Goal: Task Accomplishment & Management: Complete application form

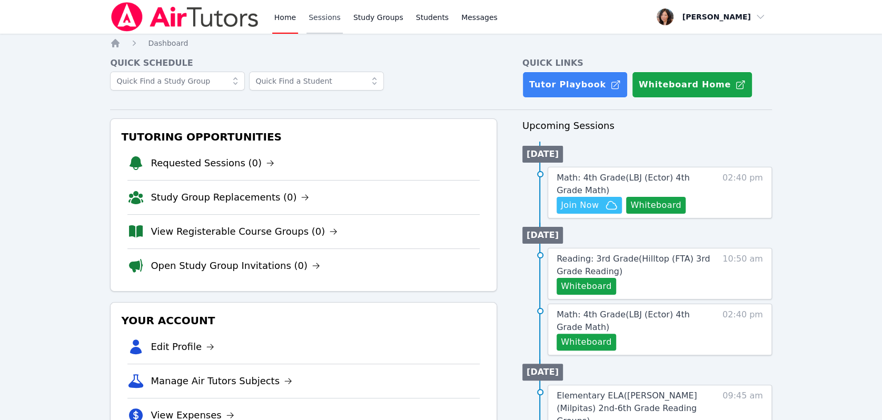
click at [323, 21] on link "Sessions" at bounding box center [324, 17] width 36 height 34
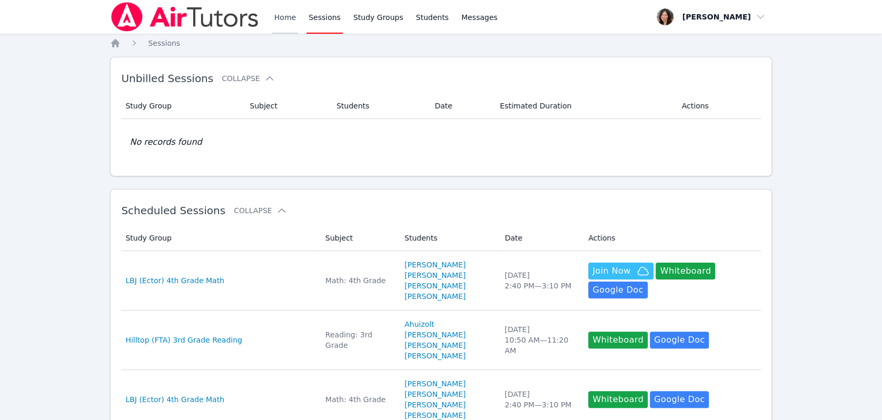
click at [276, 23] on link "Home" at bounding box center [285, 17] width 26 height 34
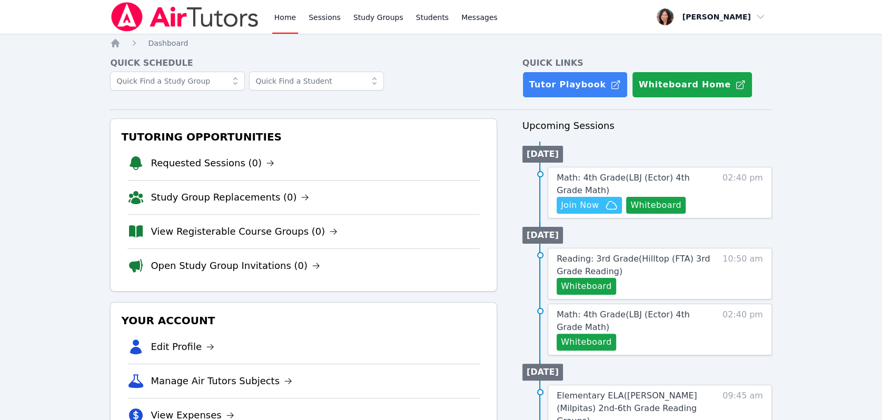
drag, startPoint x: 670, startPoint y: 206, endPoint x: 729, endPoint y: 218, distance: 60.1
click at [729, 218] on div "Math: 4th Grade ( LBJ (Ector) 4th Grade Math ) Hidden Join Now Whiteboard 02:40…" at bounding box center [659, 193] width 224 height 52
click at [607, 207] on icon "button" at bounding box center [611, 205] width 13 height 13
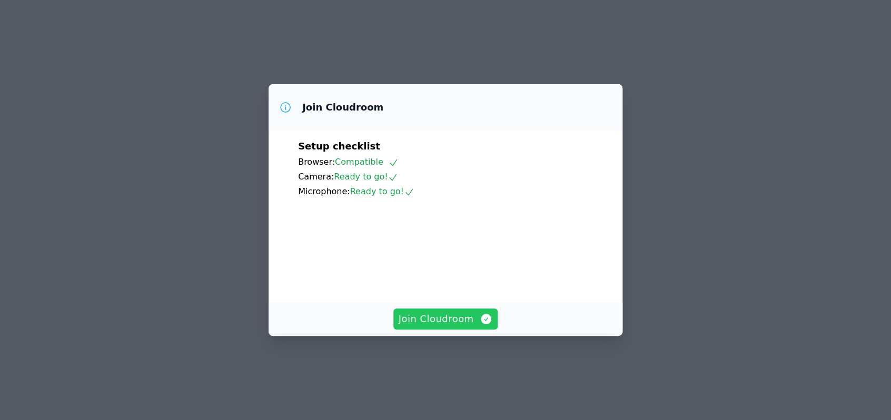
click at [461, 326] on span "Join Cloudroom" at bounding box center [445, 319] width 94 height 15
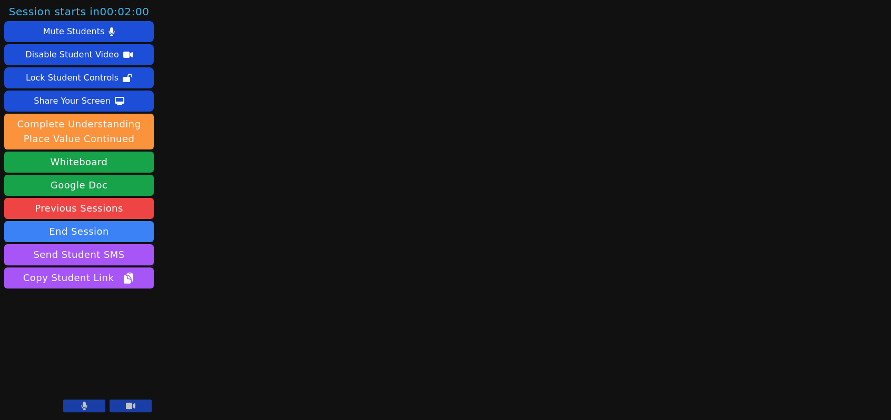
click at [86, 407] on icon at bounding box center [85, 406] width 6 height 8
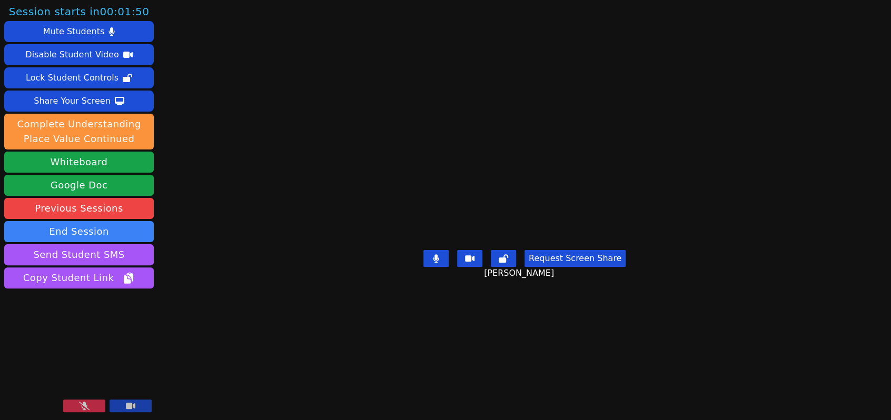
click at [97, 410] on button at bounding box center [84, 406] width 42 height 13
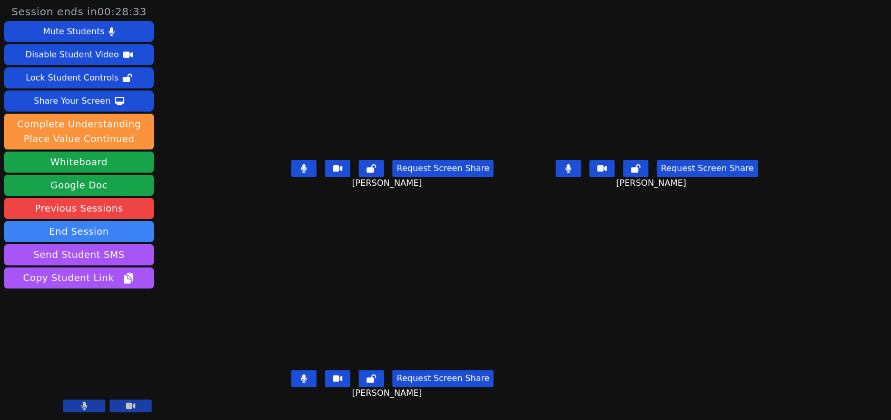
click at [301, 173] on icon at bounding box center [304, 168] width 6 height 8
click at [571, 173] on icon at bounding box center [568, 168] width 6 height 8
click at [581, 173] on button at bounding box center [567, 168] width 25 height 17
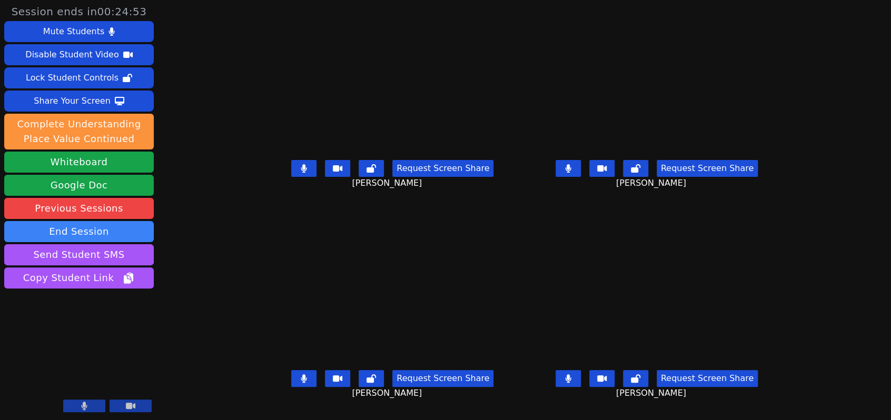
click at [301, 173] on icon at bounding box center [304, 168] width 6 height 8
click at [291, 175] on button at bounding box center [303, 168] width 25 height 17
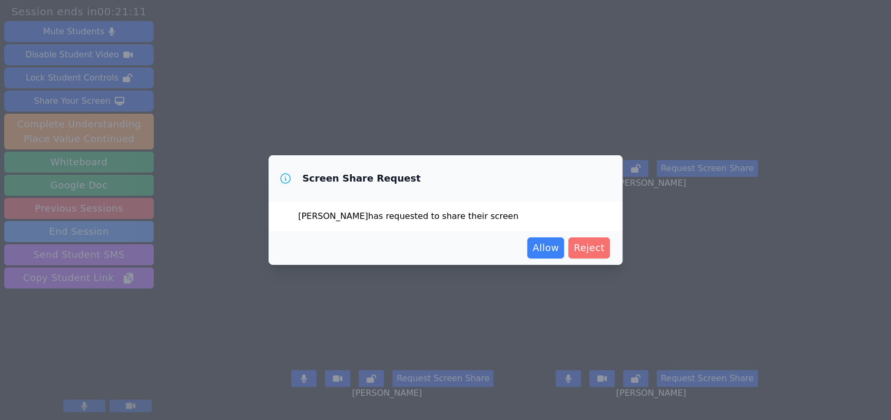
click at [599, 250] on span "Reject" at bounding box center [588, 248] width 31 height 15
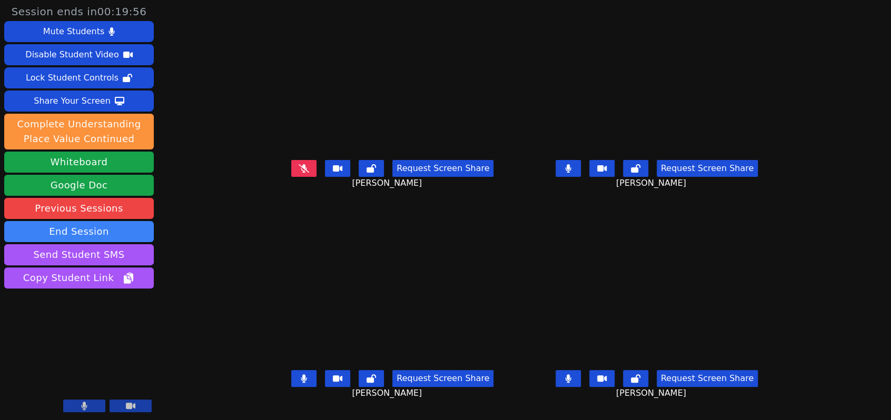
click at [301, 383] on icon at bounding box center [304, 378] width 6 height 8
click at [571, 173] on icon at bounding box center [568, 168] width 6 height 8
click at [571, 383] on icon at bounding box center [568, 378] width 6 height 8
click at [301, 383] on icon at bounding box center [304, 378] width 6 height 8
click at [571, 383] on icon at bounding box center [568, 378] width 6 height 8
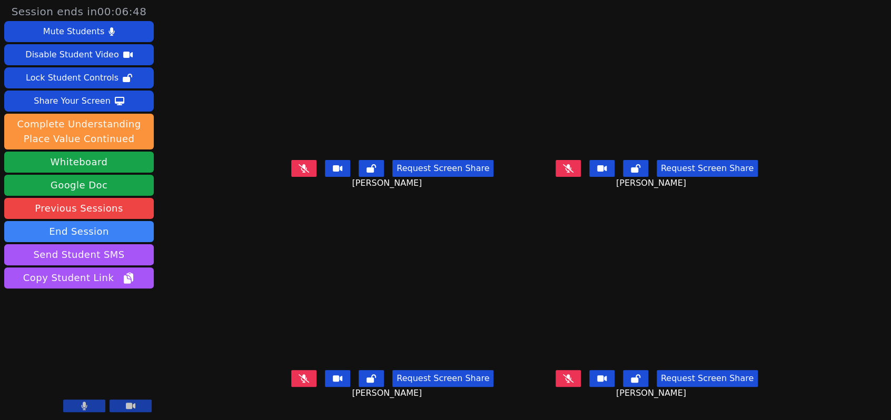
click at [573, 172] on icon at bounding box center [568, 168] width 11 height 8
click at [571, 173] on icon at bounding box center [568, 168] width 6 height 8
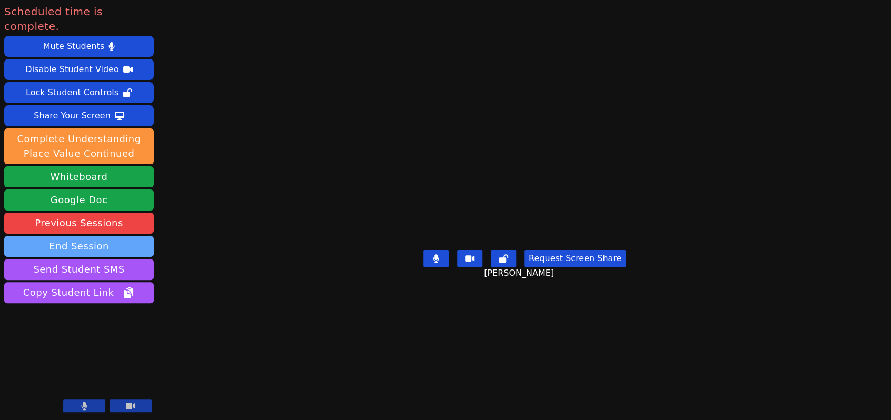
click at [63, 236] on button "End Session" at bounding box center [78, 246] width 149 height 21
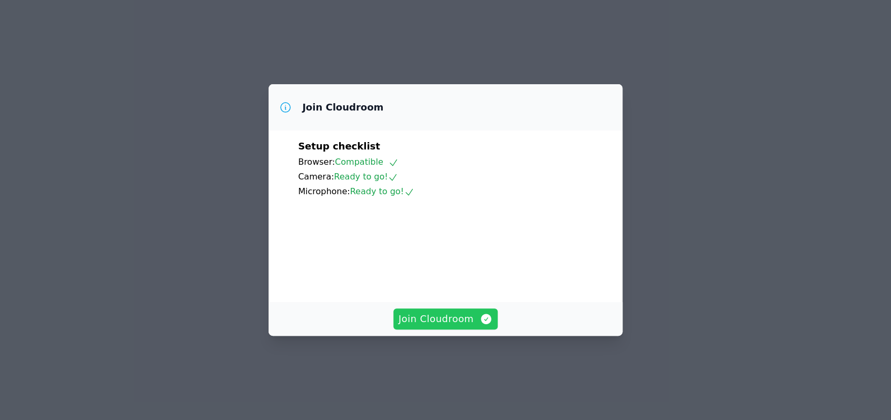
click at [464, 326] on span "Join Cloudroom" at bounding box center [445, 319] width 94 height 15
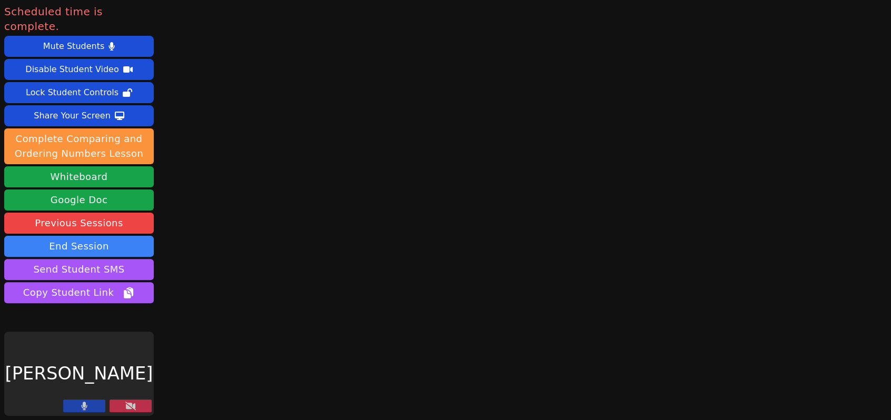
click at [97, 406] on button at bounding box center [84, 406] width 42 height 13
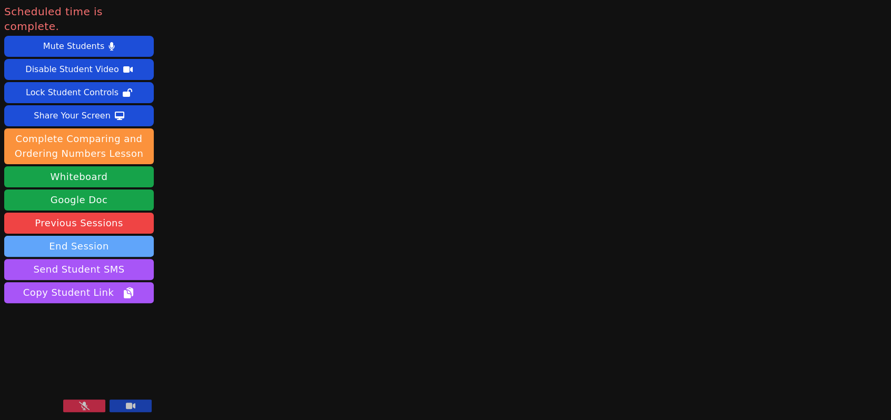
click at [114, 237] on button "End Session" at bounding box center [78, 246] width 149 height 21
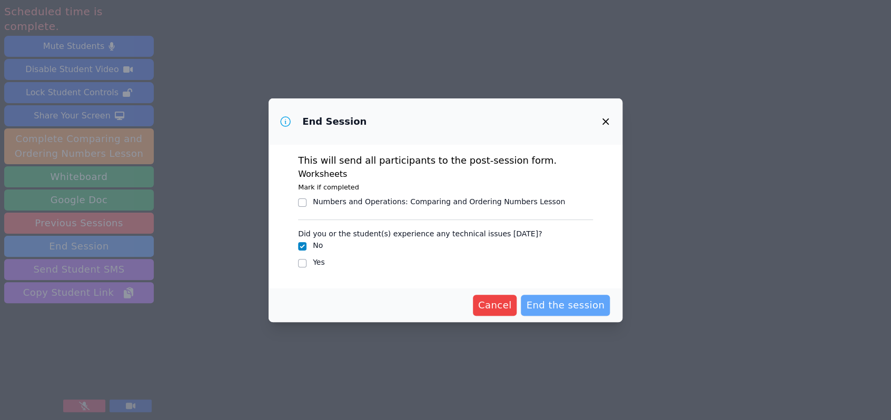
click at [582, 313] on button "End the session" at bounding box center [565, 305] width 89 height 21
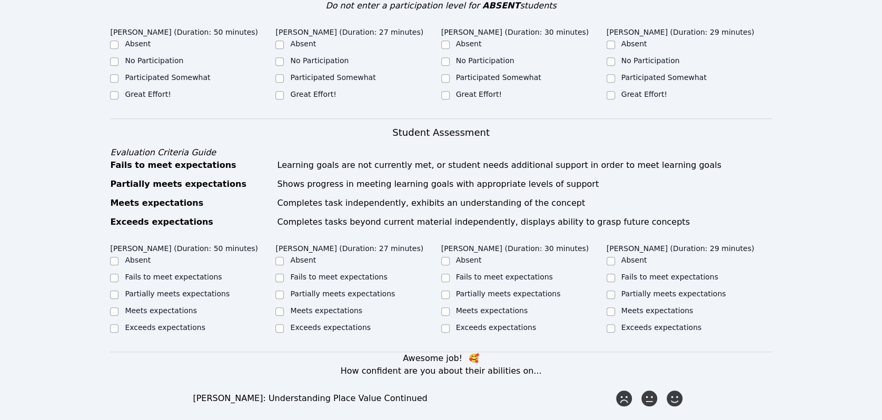
scroll to position [292, 0]
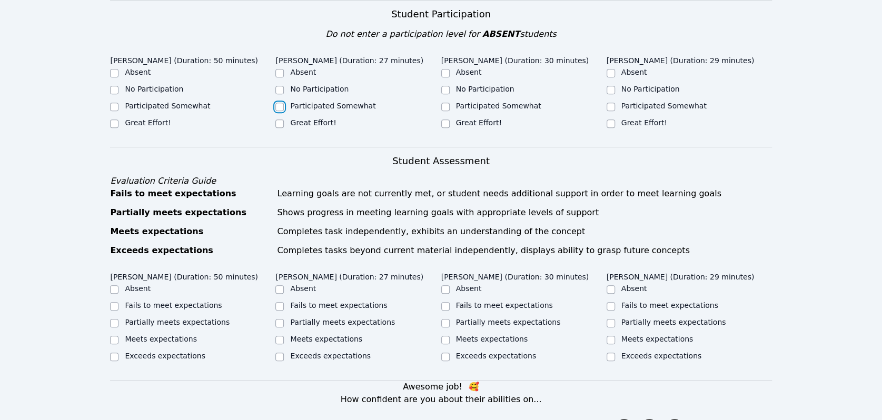
click at [281, 111] on input "Participated Somewhat" at bounding box center [279, 107] width 8 height 8
checkbox input "true"
click at [445, 111] on input "Participated Somewhat" at bounding box center [445, 107] width 8 height 8
checkbox input "true"
click at [446, 128] on input "Great Effort!" at bounding box center [445, 123] width 8 height 8
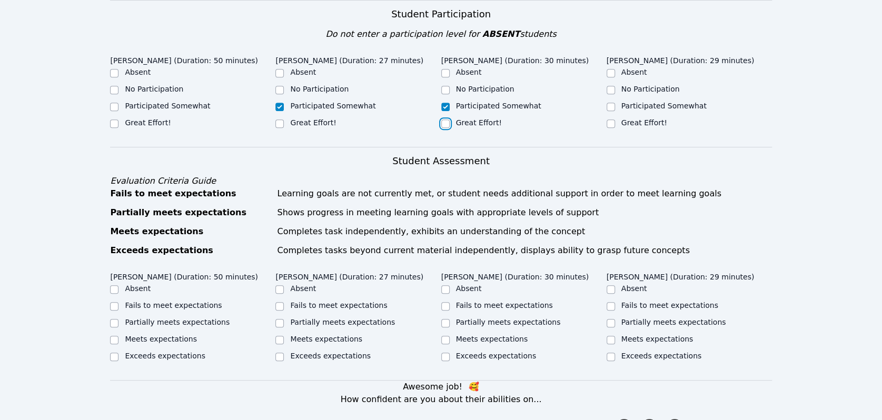
checkbox input "true"
checkbox input "false"
click at [609, 111] on input "Participated Somewhat" at bounding box center [610, 107] width 8 height 8
checkbox input "true"
click at [117, 128] on input "Great Effort!" at bounding box center [114, 123] width 8 height 8
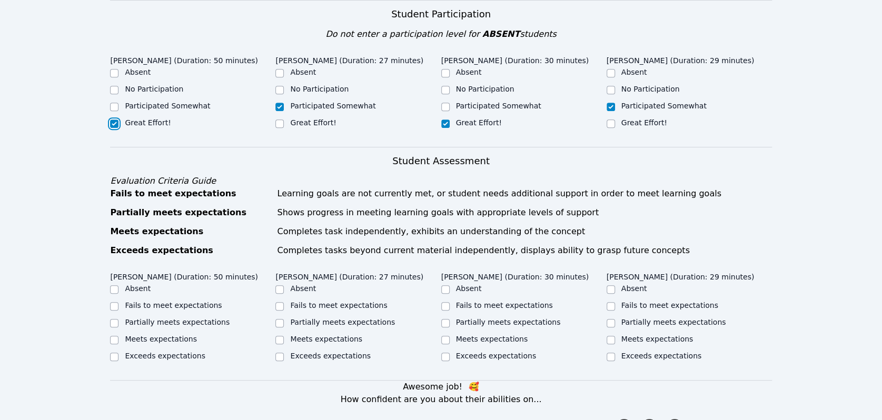
checkbox input "true"
click at [110, 346] on div at bounding box center [114, 340] width 8 height 13
click at [116, 344] on input "Meets expectations" at bounding box center [114, 340] width 8 height 8
checkbox input "true"
click at [447, 344] on input "Meets expectations" at bounding box center [445, 340] width 8 height 8
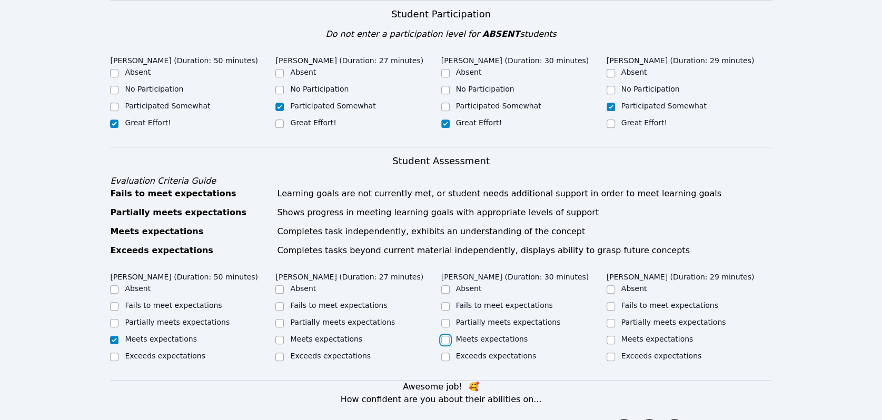
checkbox input "true"
click at [610, 327] on input "Partially meets expectations" at bounding box center [610, 323] width 8 height 8
checkbox input "true"
click at [278, 327] on input "Partially meets expectations" at bounding box center [279, 323] width 8 height 8
checkbox input "true"
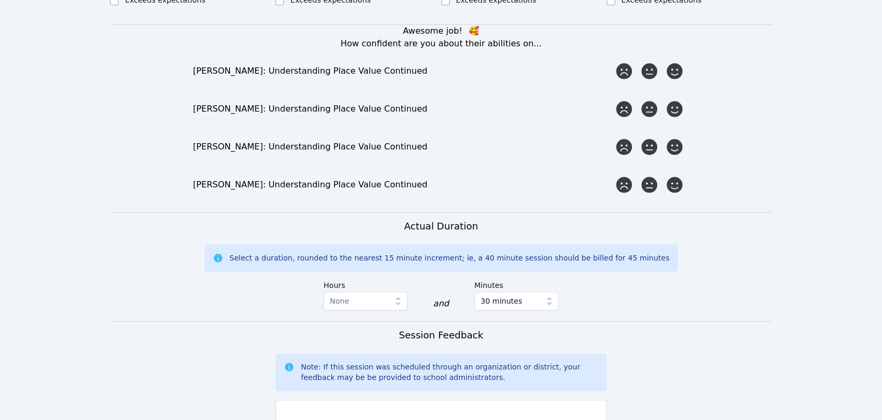
scroll to position [585, 0]
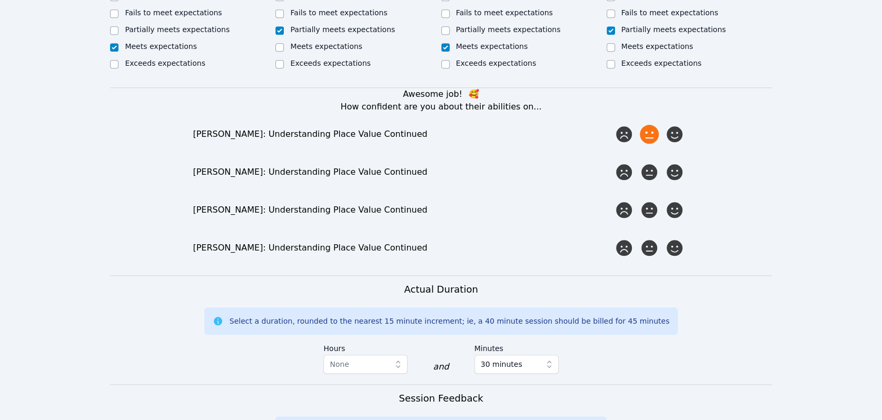
click at [653, 144] on icon at bounding box center [649, 134] width 19 height 19
click at [0, 0] on input "radio" at bounding box center [0, 0] width 0 height 0
click at [648, 182] on icon at bounding box center [649, 172] width 19 height 19
click at [0, 0] on input "radio" at bounding box center [0, 0] width 0 height 0
click at [673, 220] on icon at bounding box center [674, 210] width 19 height 19
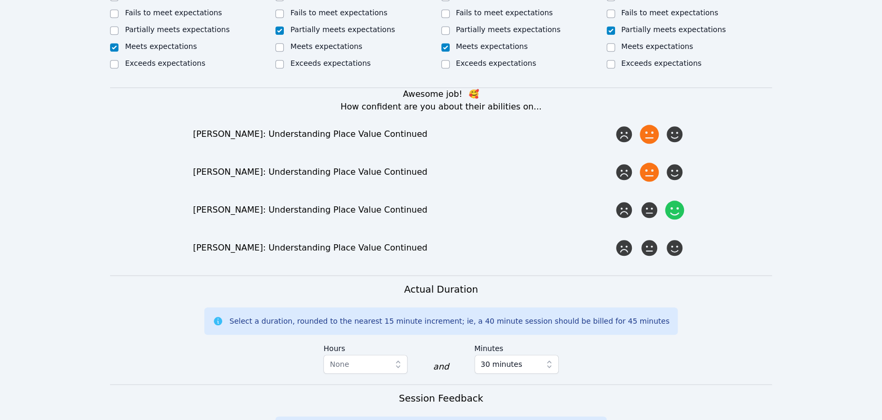
click at [0, 0] on input "radio" at bounding box center [0, 0] width 0 height 0
click at [674, 257] on icon at bounding box center [674, 247] width 19 height 19
click at [0, 0] on input "radio" at bounding box center [0, 0] width 0 height 0
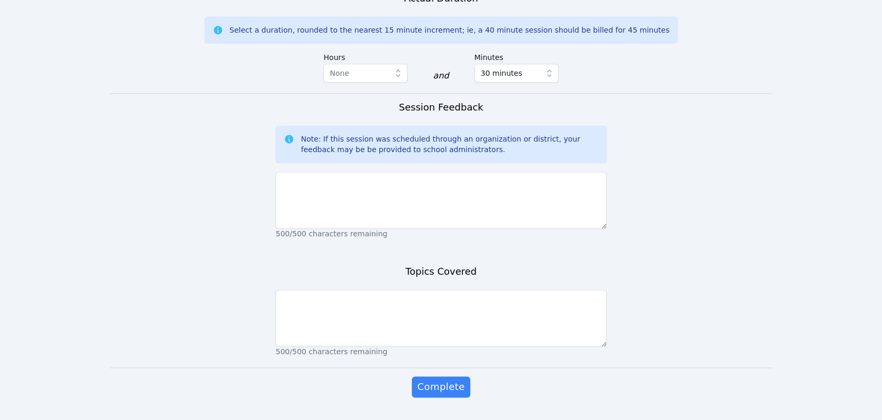
scroll to position [877, 0]
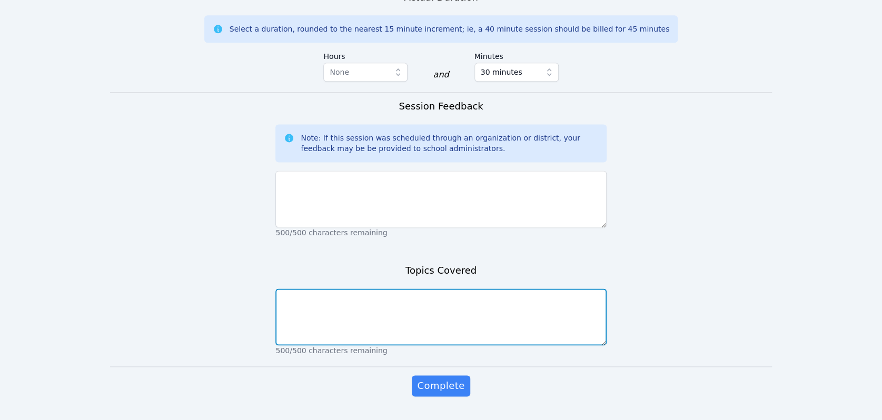
click at [404, 325] on textarea at bounding box center [440, 316] width 331 height 57
type textarea "Equivalent fractions; understanding decimals"
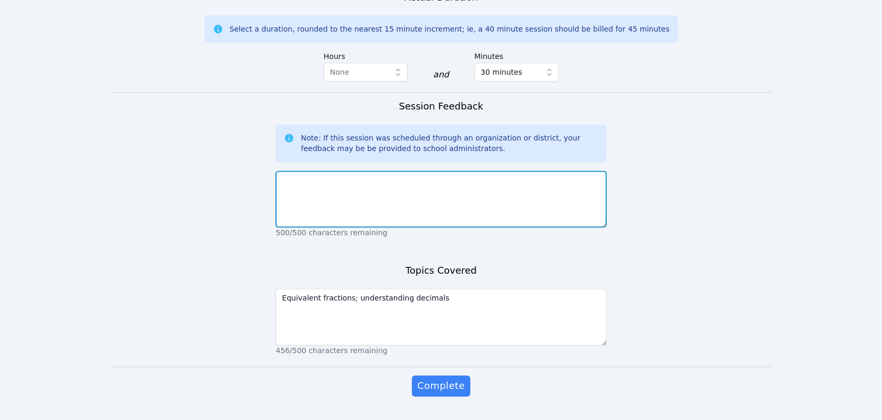
click at [454, 217] on textarea at bounding box center [440, 199] width 331 height 57
type textarea "W"
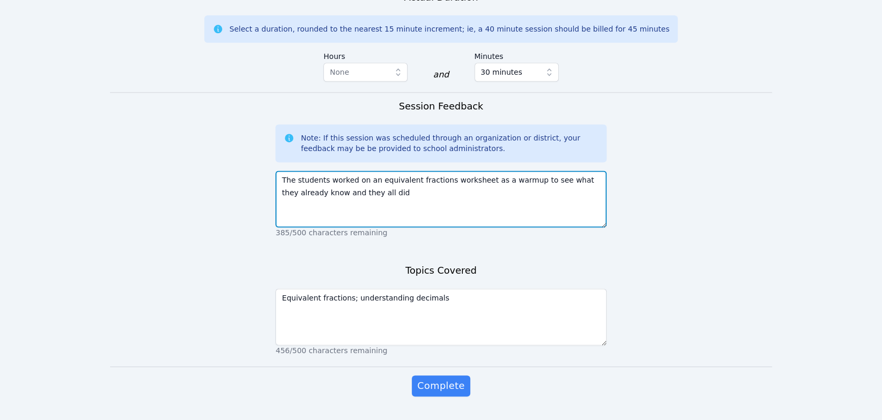
click at [368, 210] on textarea "The students worked on an equivalent fractions worksheet as a warmup to see wha…" at bounding box center [440, 199] width 331 height 57
click at [433, 224] on textarea "The students worked on a beginner equivalent fractions worksheet as a warmup to…" at bounding box center [440, 199] width 331 height 57
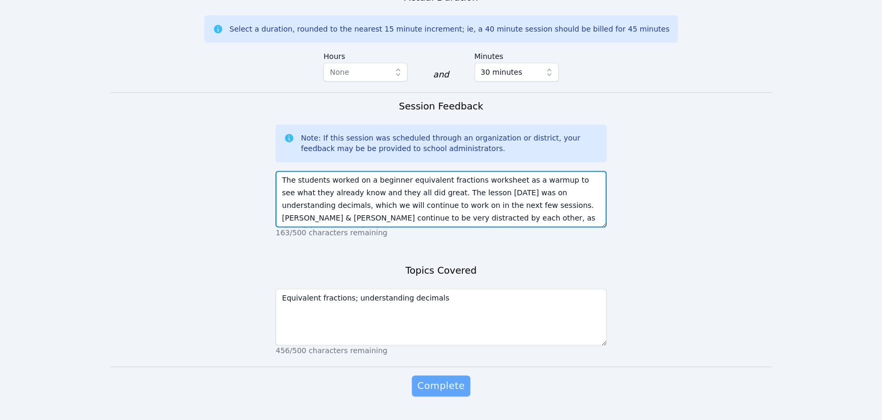
type textarea "The students worked on a beginner equivalent fractions worksheet as a warmup to…"
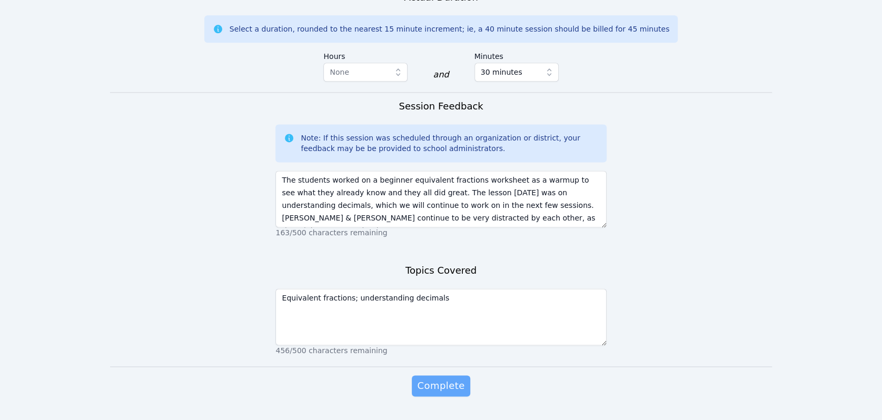
click at [451, 393] on span "Complete" at bounding box center [440, 385] width 47 height 15
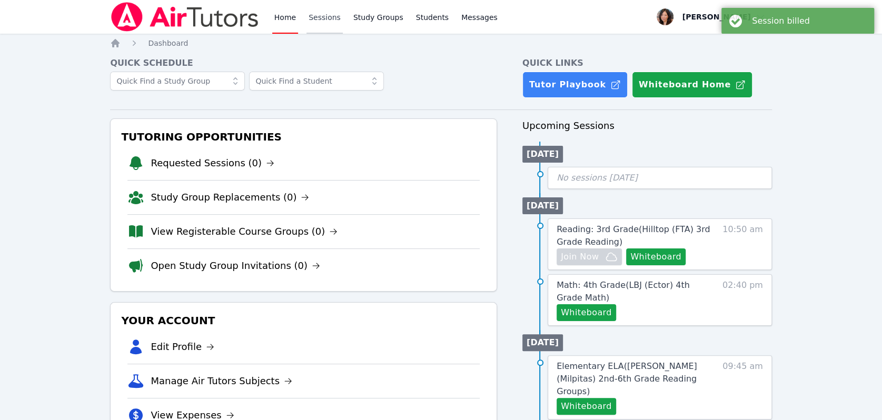
click at [310, 13] on link "Sessions" at bounding box center [324, 17] width 36 height 34
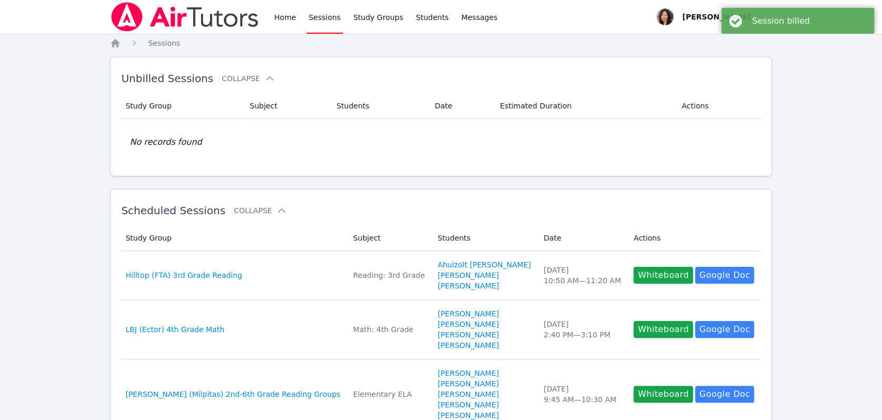
click at [310, 13] on link "Sessions" at bounding box center [324, 17] width 36 height 34
click at [287, 16] on link "Home" at bounding box center [285, 17] width 26 height 34
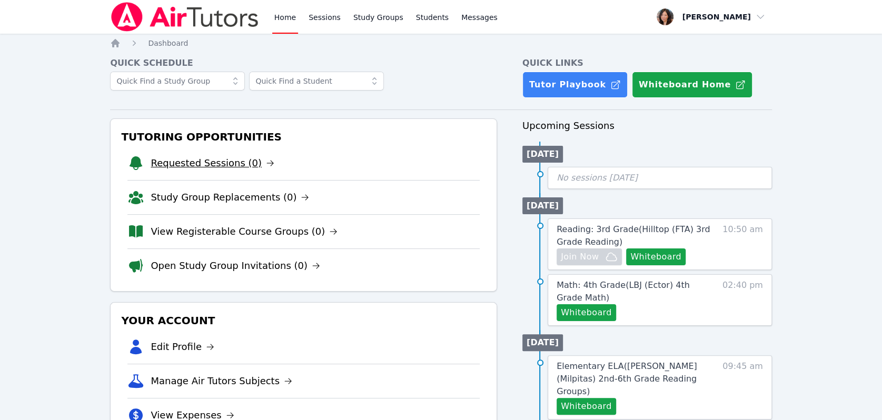
click at [200, 163] on link "Requested Sessions (0)" at bounding box center [213, 163] width 124 height 15
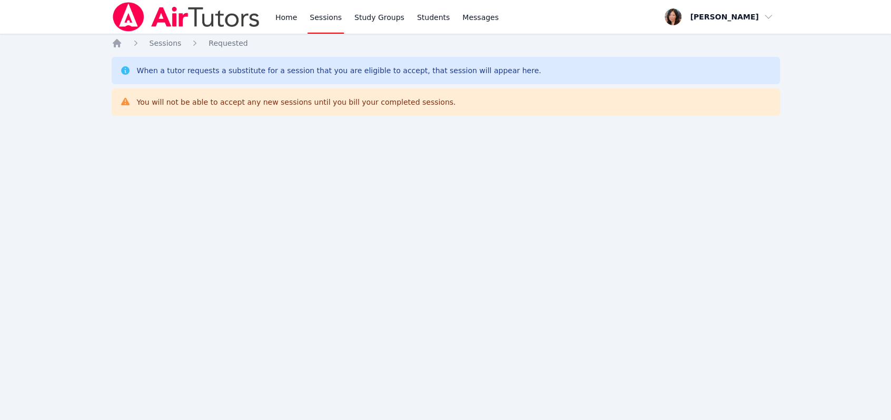
click at [200, 163] on div "Home Sessions Study Groups Students Messages Open user menu Grace Chu Open main…" at bounding box center [445, 210] width 891 height 420
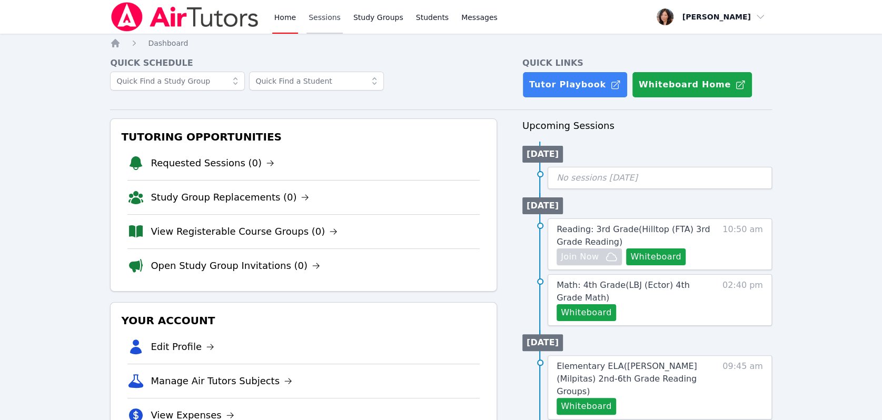
click at [320, 17] on link "Sessions" at bounding box center [324, 17] width 36 height 34
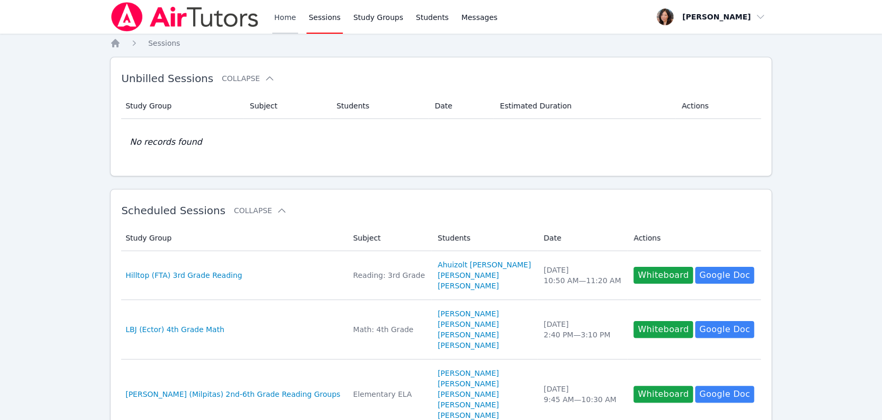
click at [274, 13] on link "Home" at bounding box center [285, 17] width 26 height 34
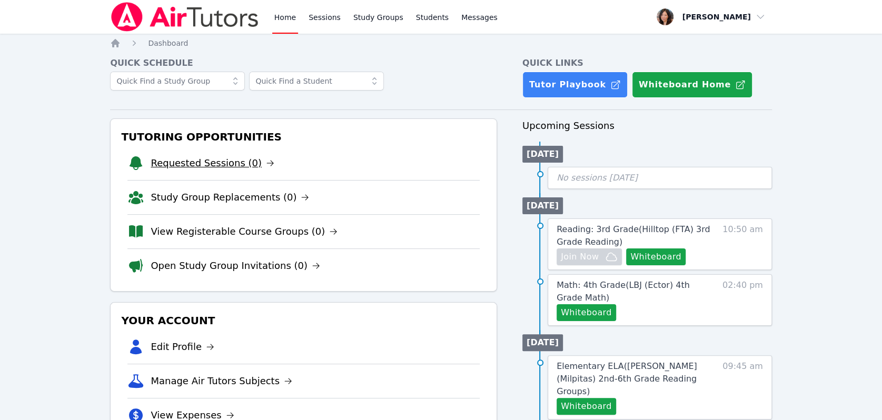
click at [206, 156] on link "Requested Sessions (0)" at bounding box center [213, 163] width 124 height 15
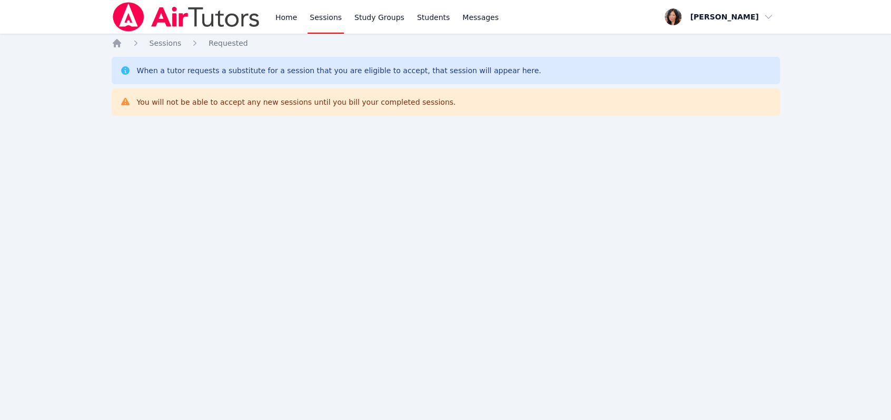
click at [282, 137] on div "Home Sessions Requested When a tutor requests a substitute for a session that y…" at bounding box center [446, 89] width 668 height 103
click at [282, 14] on link "Home" at bounding box center [286, 17] width 26 height 34
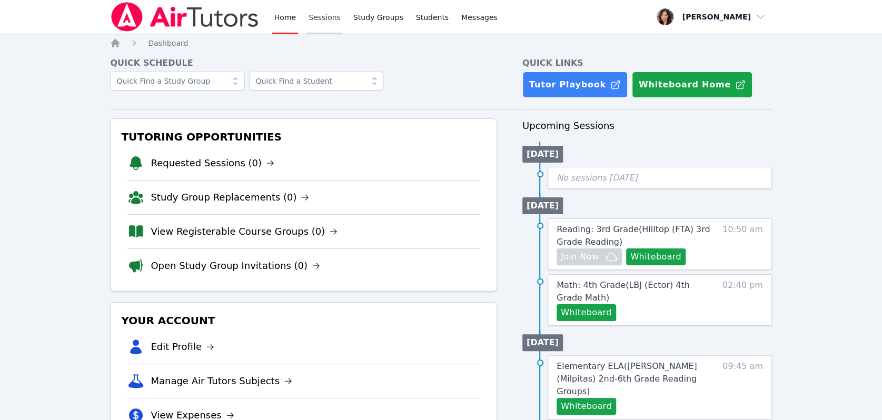
click at [318, 15] on link "Sessions" at bounding box center [324, 17] width 36 height 34
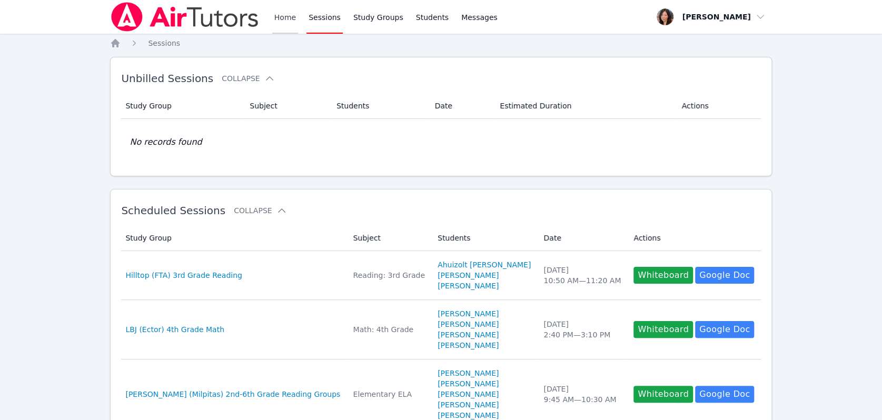
click at [287, 17] on link "Home" at bounding box center [285, 17] width 26 height 34
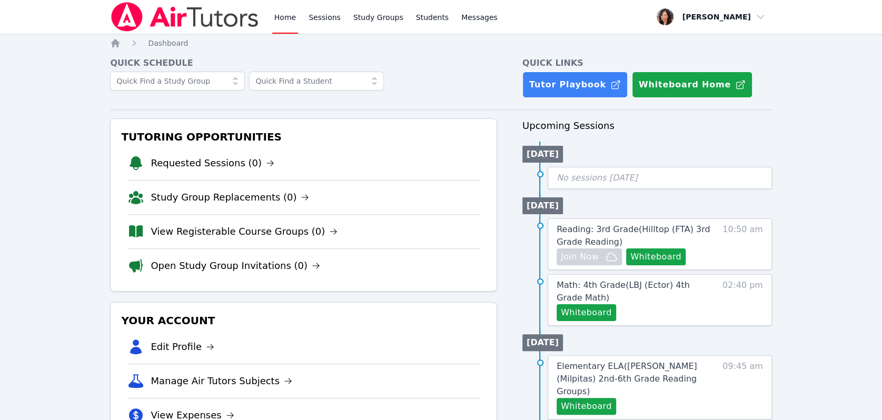
click at [195, 149] on li "Requested Sessions (0)" at bounding box center [303, 163] width 352 height 34
click at [202, 163] on link "Requested Sessions (0)" at bounding box center [213, 163] width 124 height 15
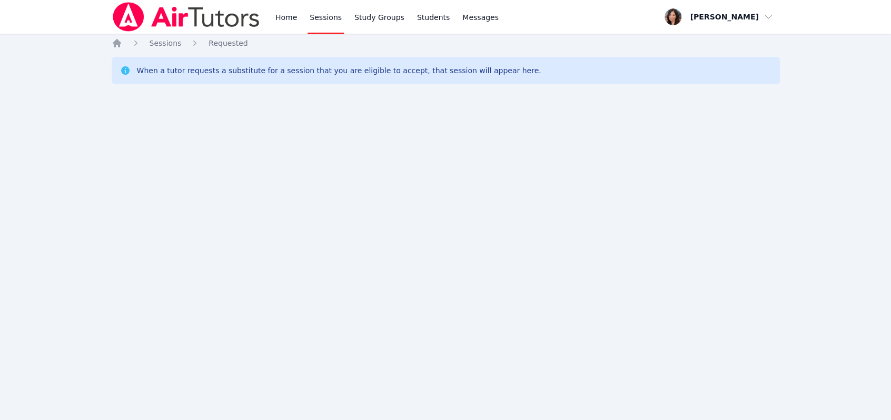
click at [204, 163] on div "Home Sessions Study Groups Students Messages Open user menu Grace Chu Open main…" at bounding box center [445, 210] width 891 height 420
